Goal: Transaction & Acquisition: Download file/media

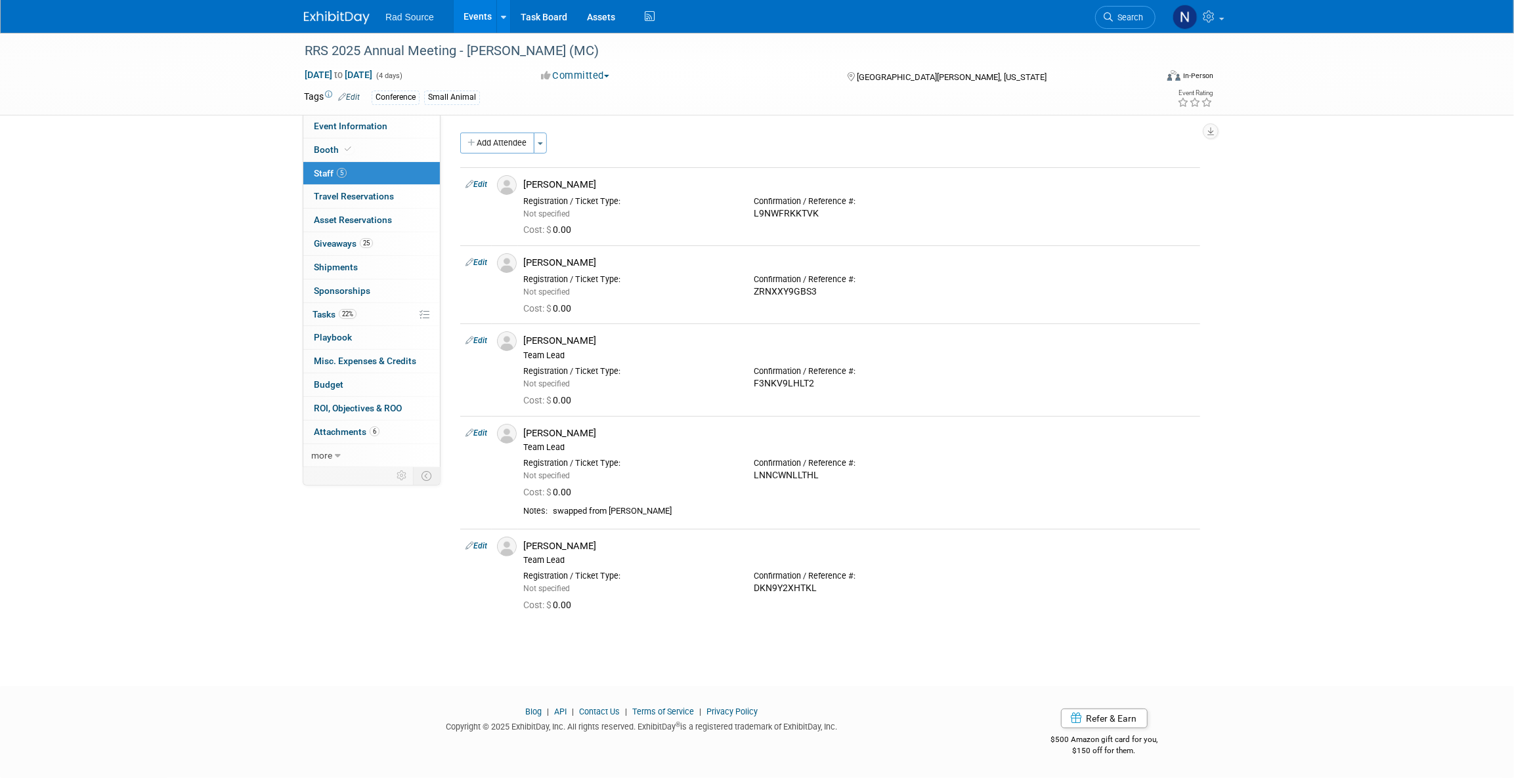
click at [341, 20] on img at bounding box center [336, 18] width 65 height 13
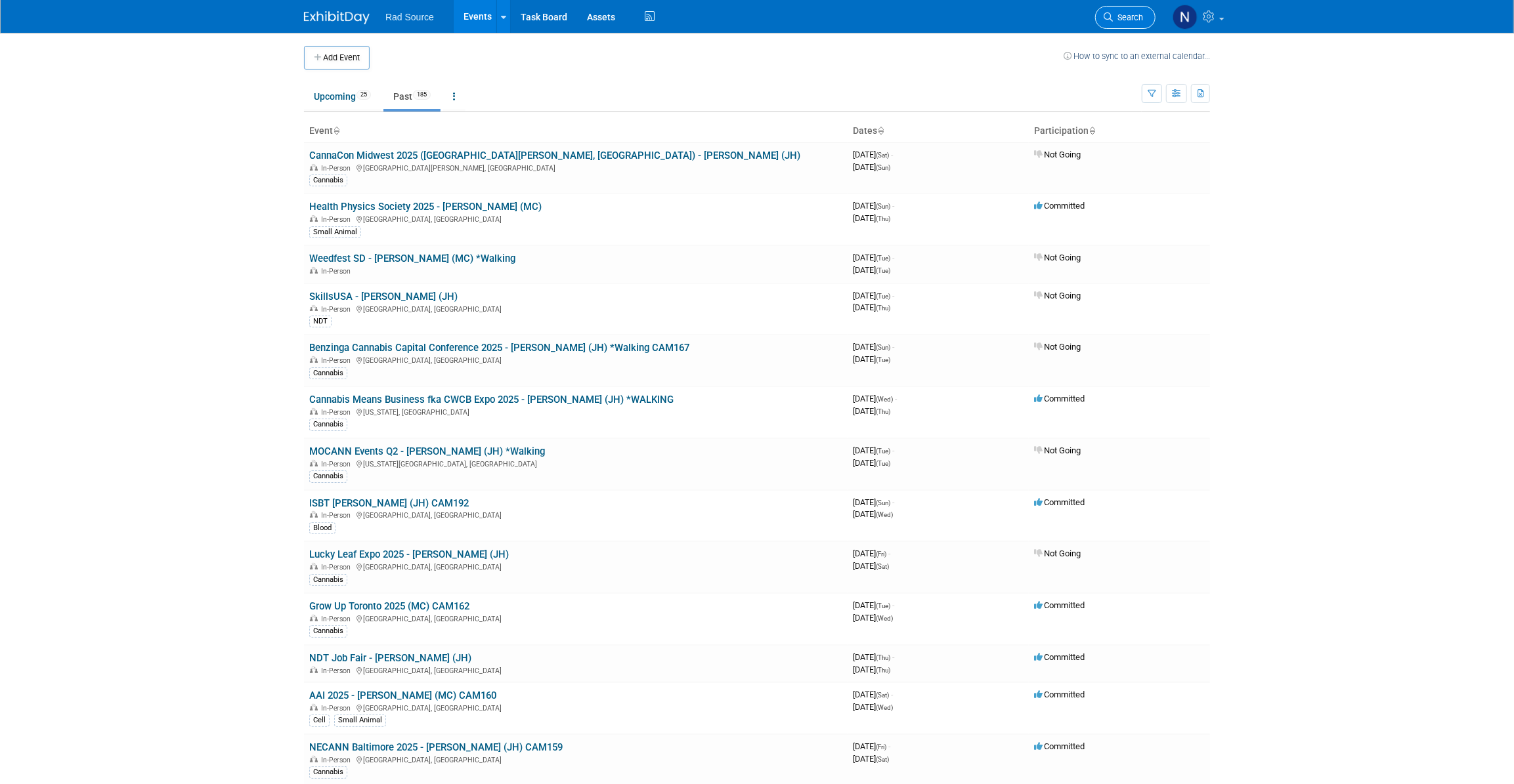
click at [1104, 11] on link "Search" at bounding box center [1125, 17] width 61 height 23
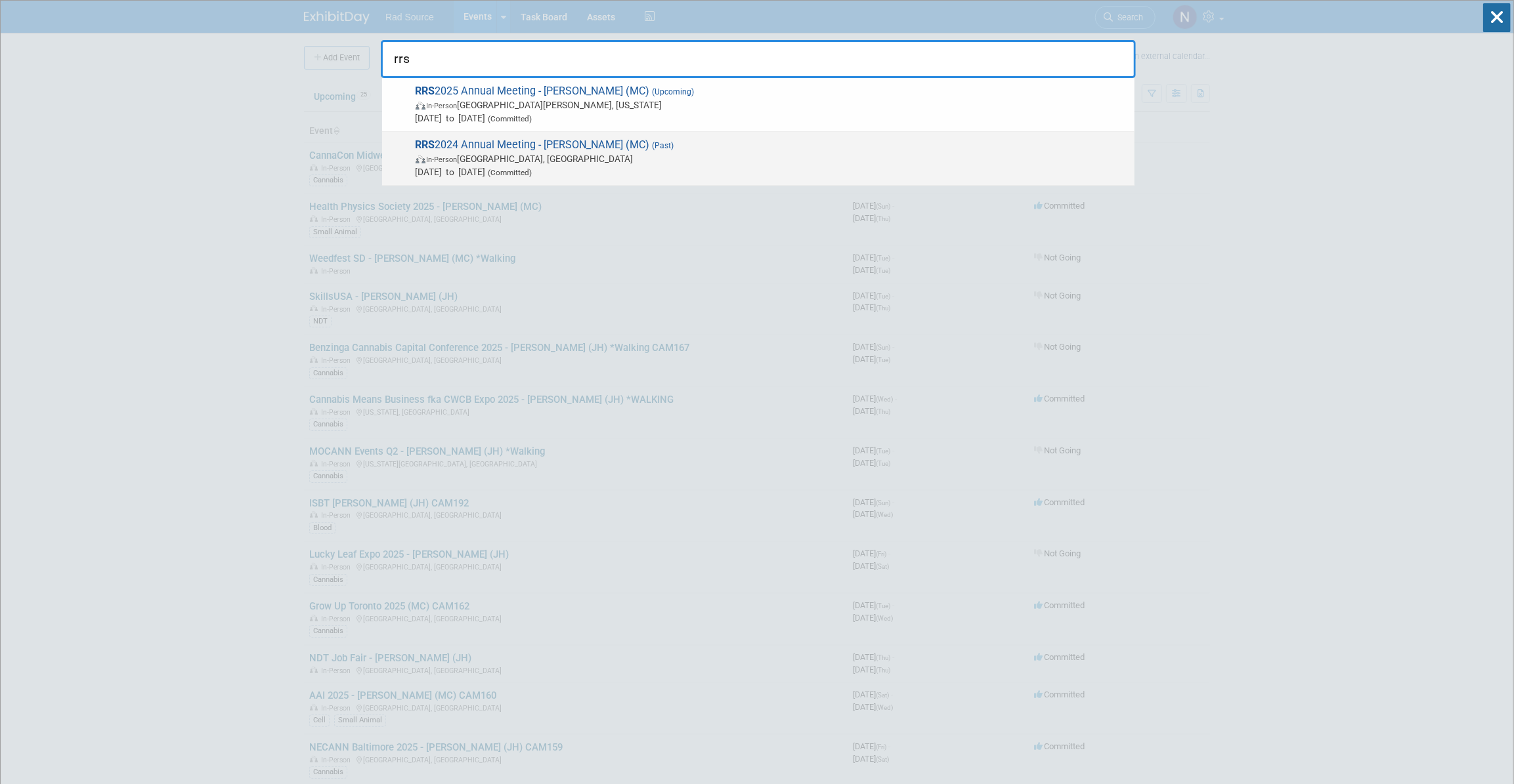
type input "rrs"
click at [550, 140] on span "RRS 2024 Annual Meeting - George (MC) (Past) In-Person Tucson, AZ Sep 15, 2024 …" at bounding box center [770, 158] width 716 height 40
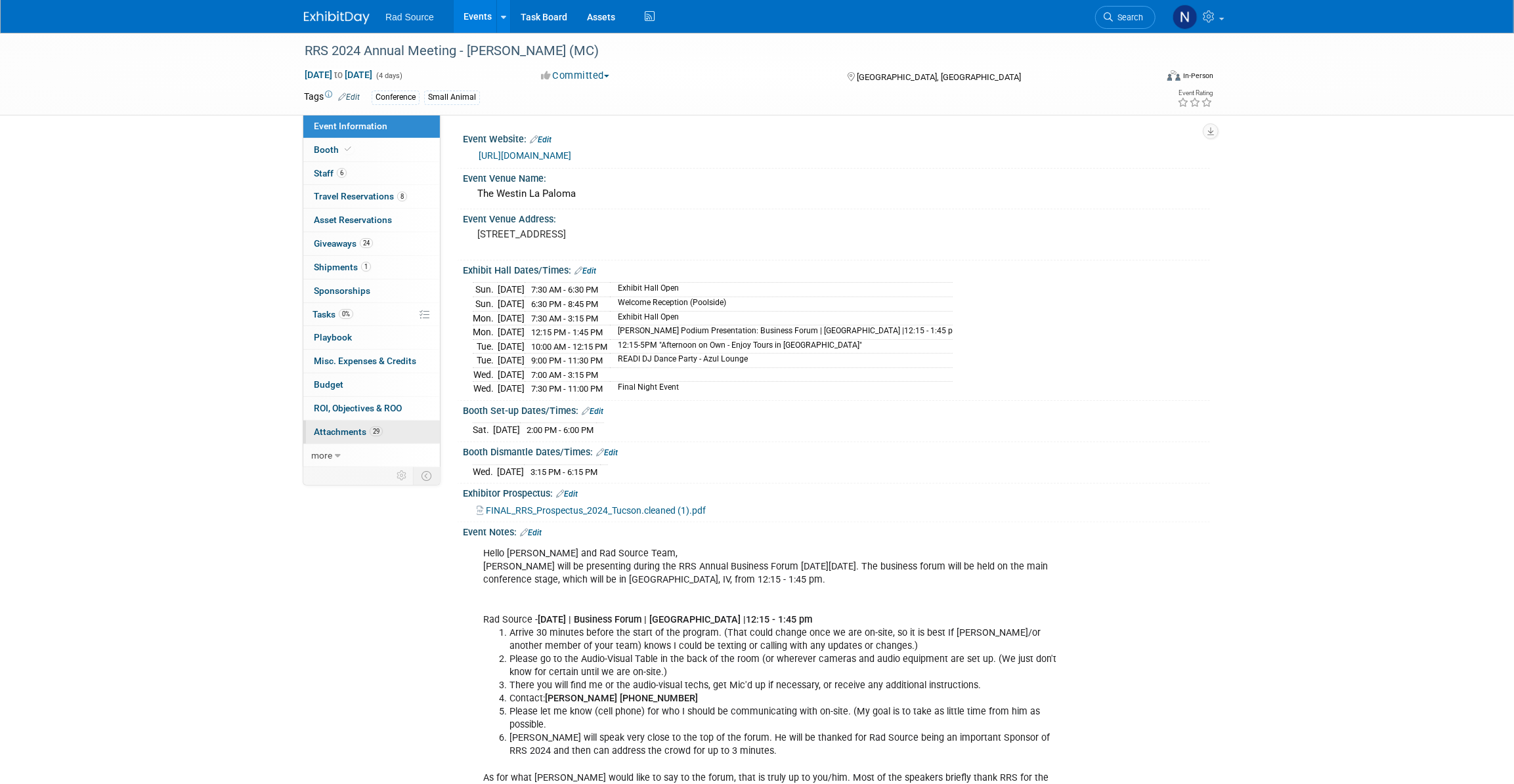
click at [334, 429] on span "Attachments 29" at bounding box center [348, 431] width 69 height 10
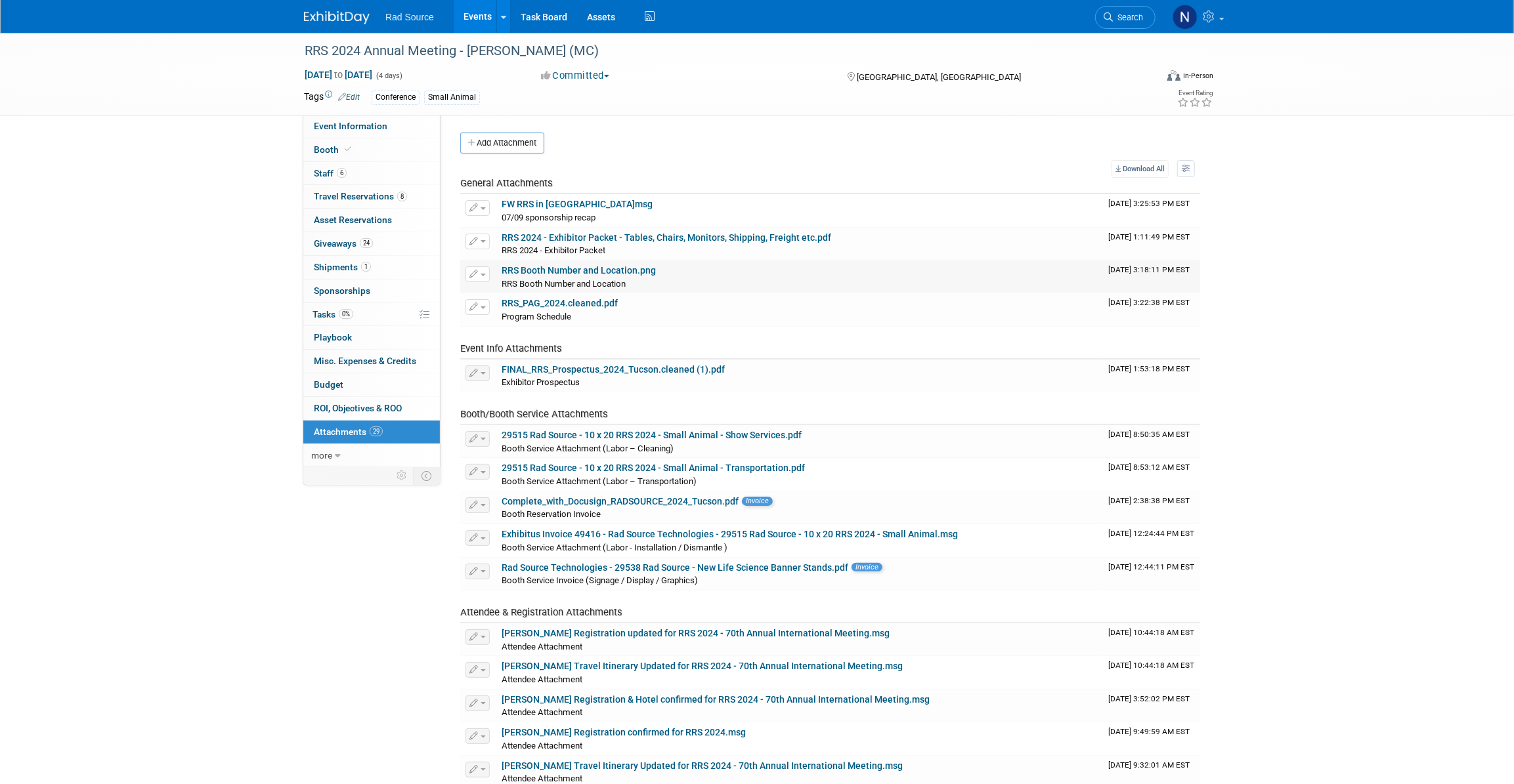
click at [689, 277] on div "RRS Booth Number and Location RRS Booth Number and Location X" at bounding box center [799, 283] width 596 height 13
click at [607, 272] on link "RRS Booth Number and Location.png" at bounding box center [579, 270] width 155 height 10
click at [548, 303] on link "RRS_PAG_2024.cleaned.pdf" at bounding box center [559, 303] width 116 height 10
click at [524, 203] on link "FW RRS in Tucson.msg" at bounding box center [577, 203] width 151 height 10
